Goal: Find specific page/section: Find specific page/section

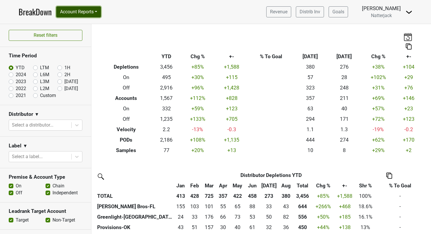
click at [100, 12] on button "Account Reports" at bounding box center [78, 11] width 45 height 11
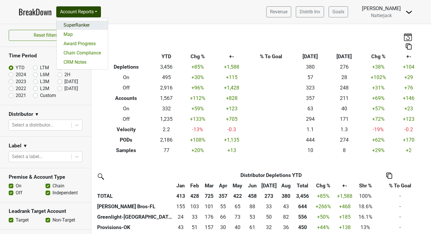
click at [83, 24] on link "SuperRanker" at bounding box center [82, 25] width 51 height 9
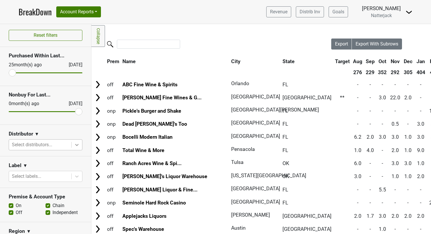
click at [74, 146] on icon at bounding box center [77, 145] width 6 height 6
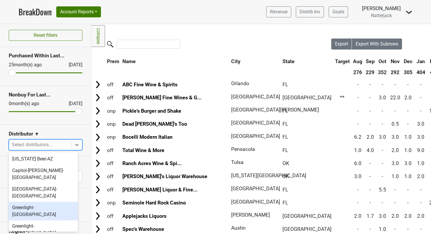
click at [46, 202] on div "Greenlight-[GEOGRAPHIC_DATA]" at bounding box center [43, 211] width 69 height 19
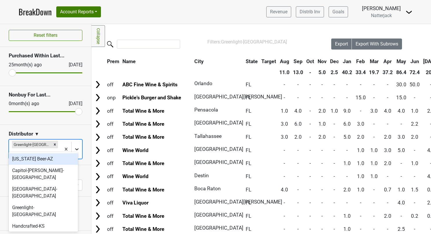
click at [74, 146] on icon at bounding box center [77, 149] width 6 height 6
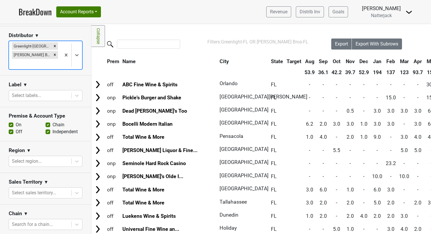
scroll to position [96, 0]
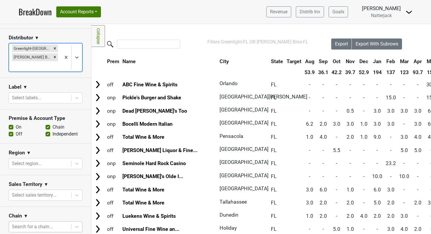
click at [34, 223] on div at bounding box center [40, 227] width 57 height 8
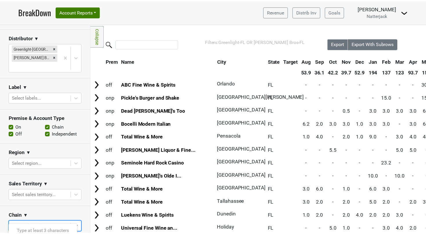
scroll to position [5, 0]
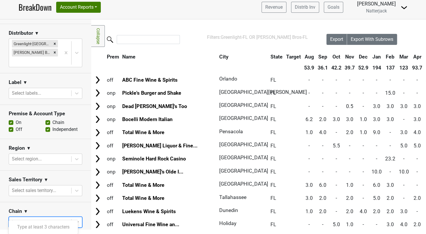
type input "lue"
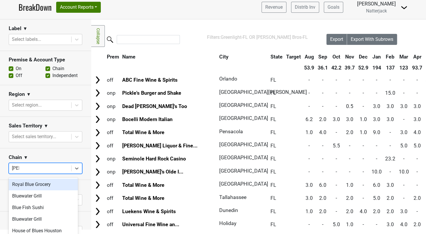
scroll to position [154, 0]
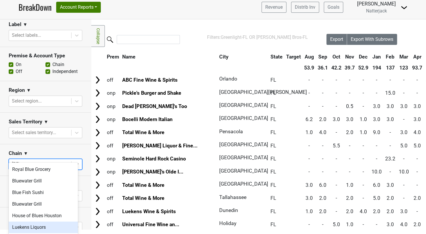
click at [45, 227] on div "Luekens Liquors" at bounding box center [43, 228] width 69 height 12
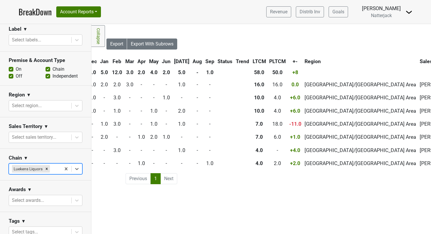
scroll to position [0, 227]
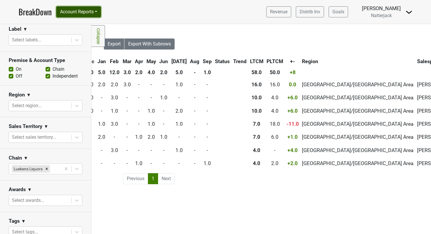
click at [101, 9] on button "Account Reports" at bounding box center [78, 11] width 45 height 11
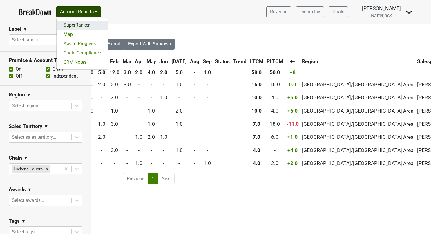
click at [83, 24] on link "SuperRanker" at bounding box center [82, 25] width 51 height 9
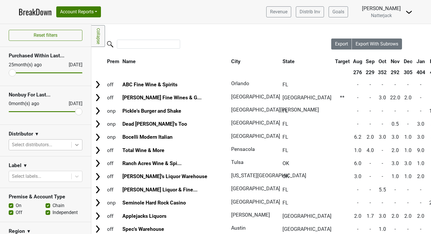
click at [75, 145] on icon at bounding box center [76, 145] width 3 height 2
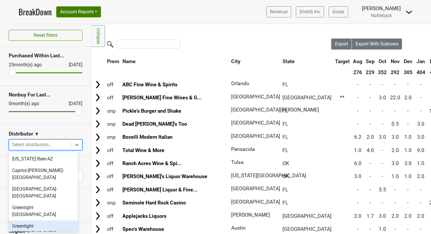
click at [51, 221] on div "Greenlight-[GEOGRAPHIC_DATA]" at bounding box center [43, 230] width 69 height 19
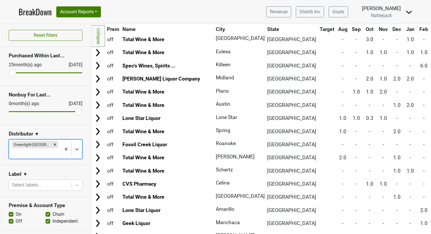
scroll to position [203, 0]
